Goal: Navigation & Orientation: Find specific page/section

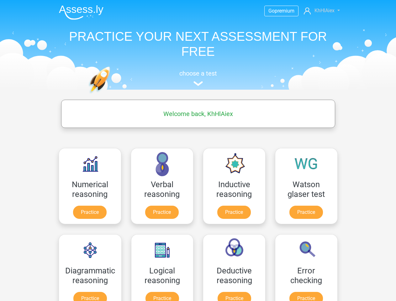
click at [322, 11] on span "KhHlAiex" at bounding box center [325, 11] width 20 height 6
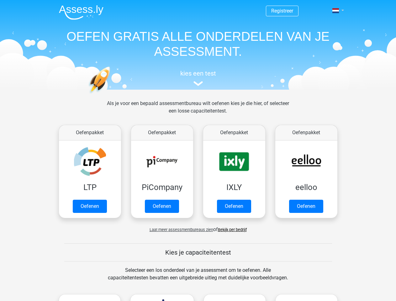
click at [336, 11] on span at bounding box center [335, 10] width 7 height 5
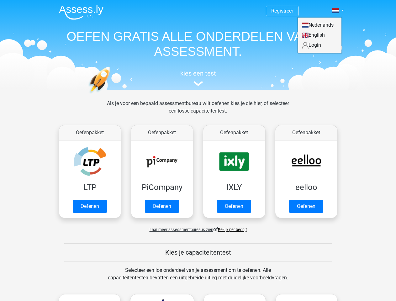
click at [180, 230] on span "Laat meer assessmentbureaus zien" at bounding box center [182, 229] width 64 height 5
